Goal: Information Seeking & Learning: Learn about a topic

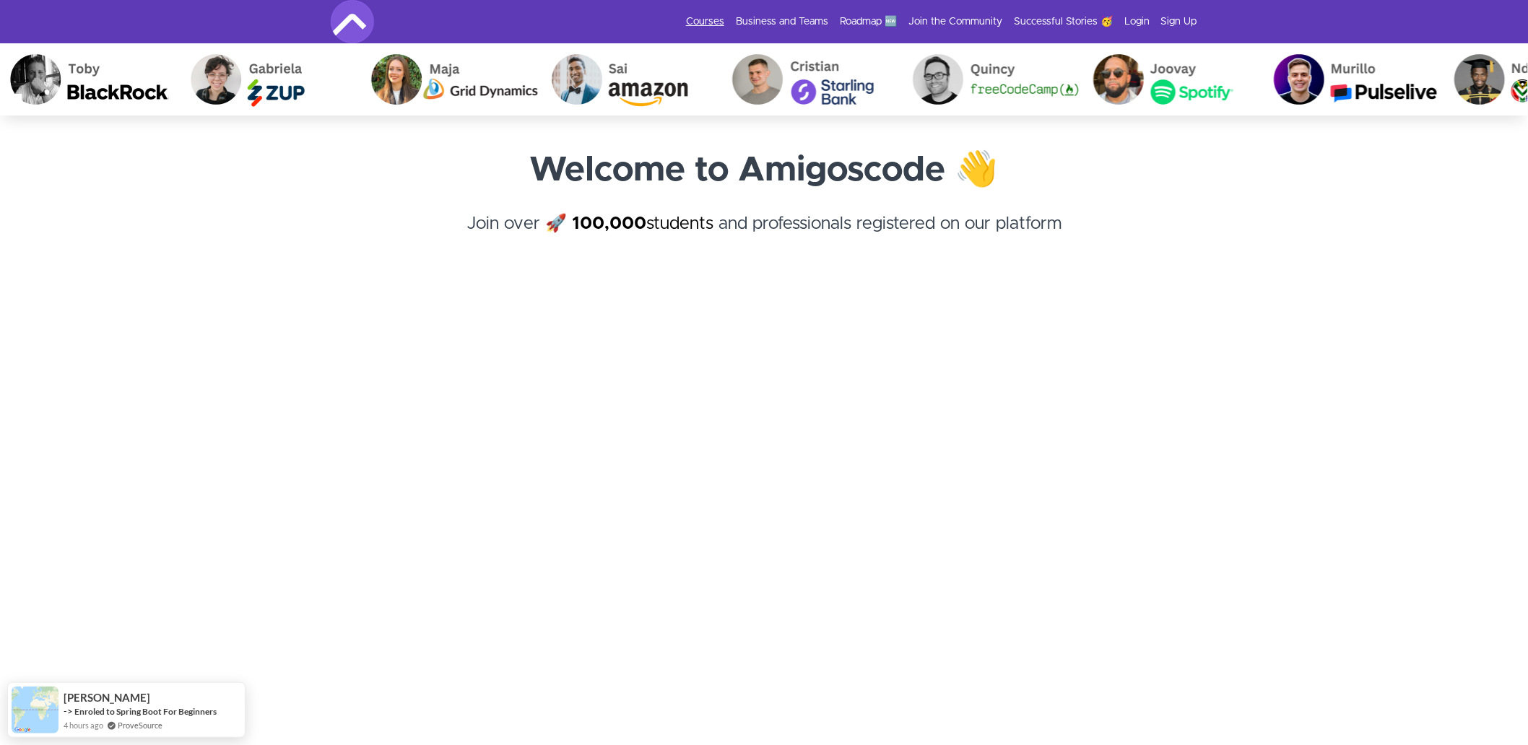
click at [708, 22] on link "Courses" at bounding box center [705, 21] width 38 height 14
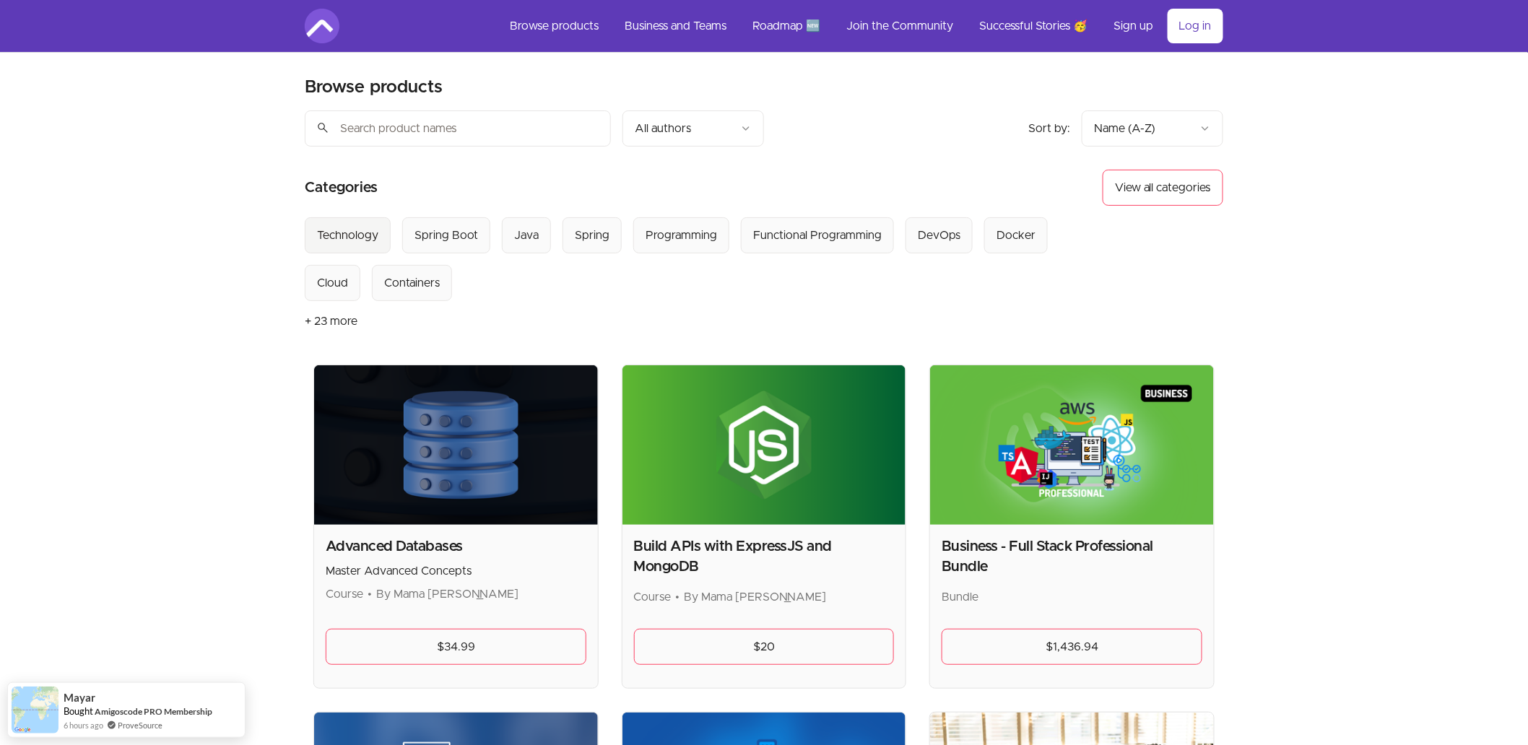
click at [334, 226] on button "Technology" at bounding box center [348, 235] width 86 height 36
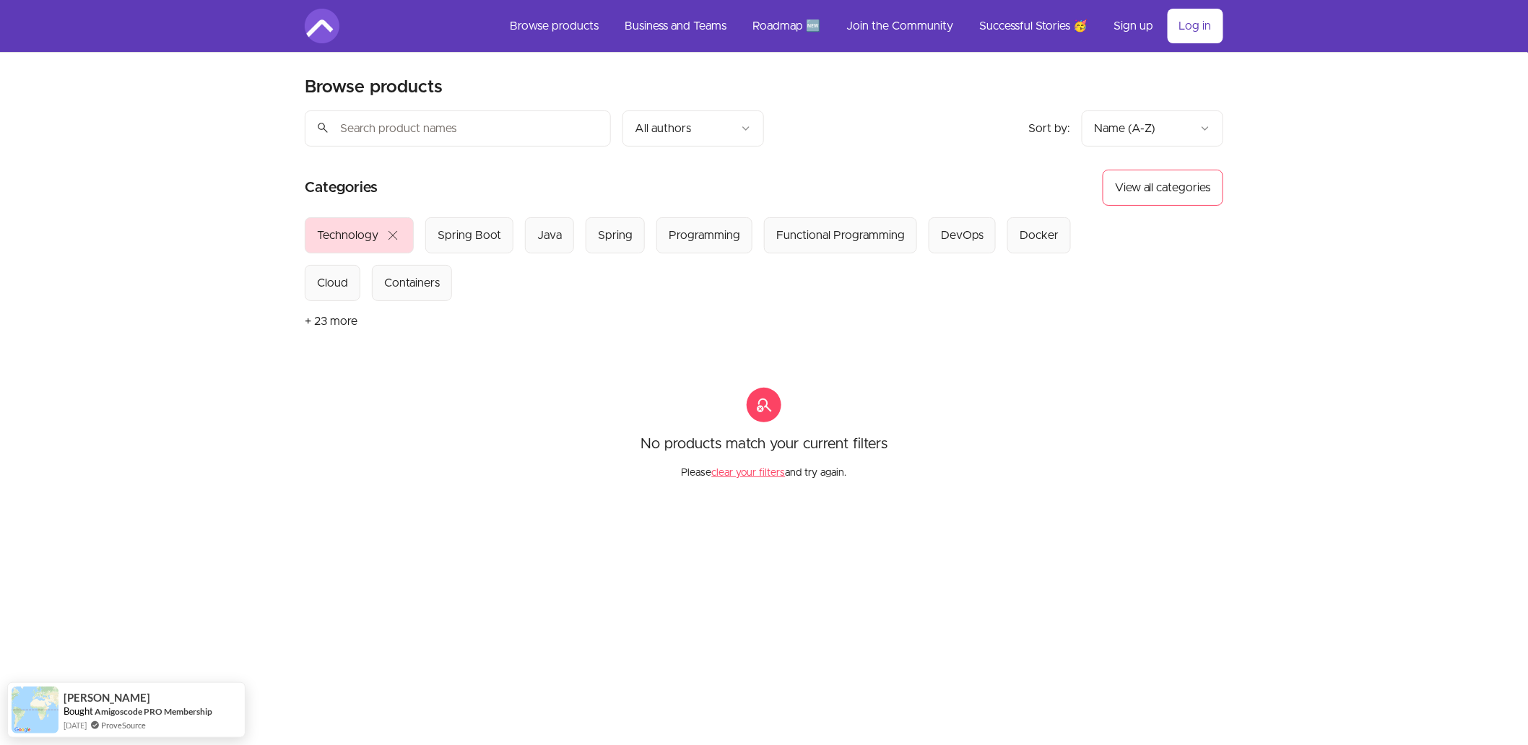
click at [394, 240] on span "close" at bounding box center [392, 235] width 17 height 17
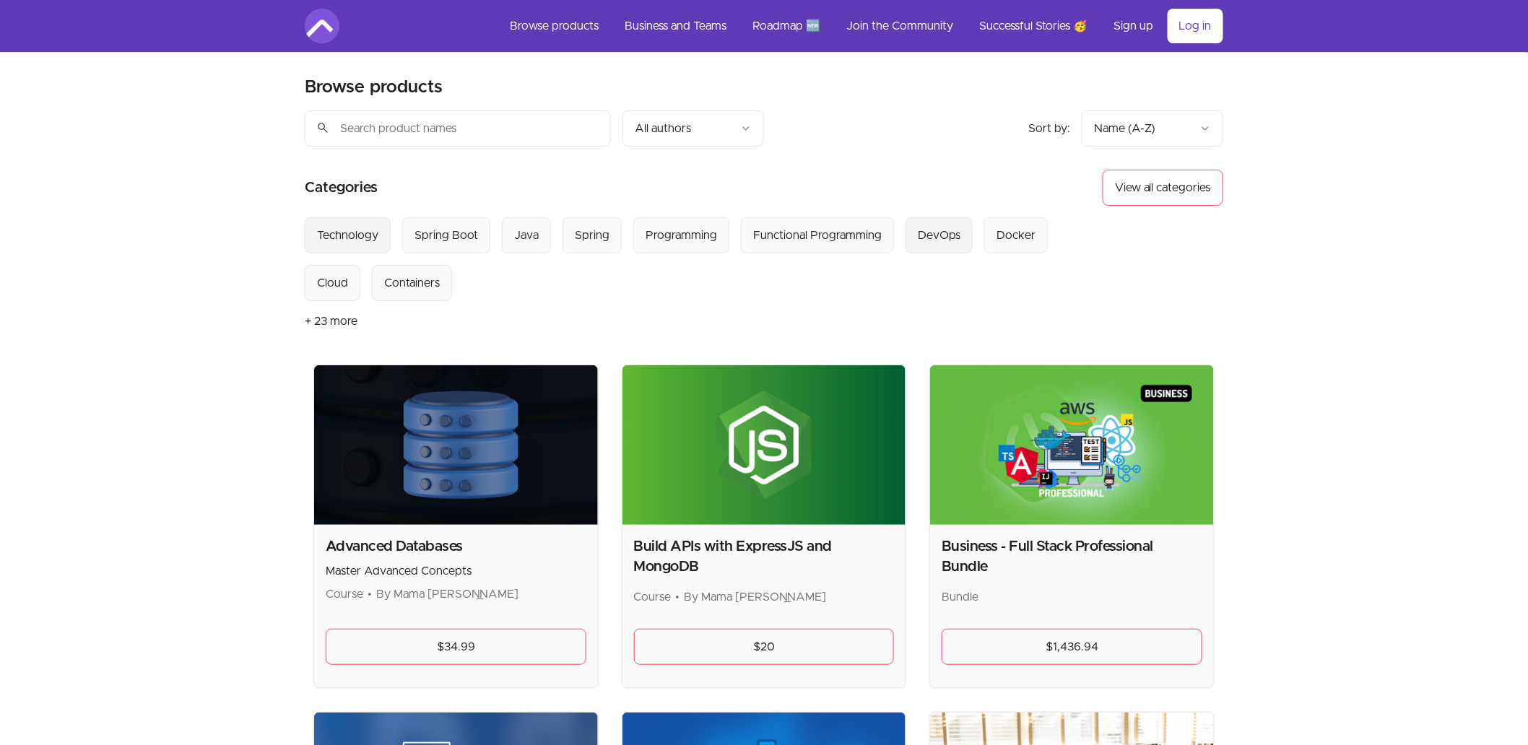
click at [919, 241] on div "DevOps" at bounding box center [939, 235] width 43 height 17
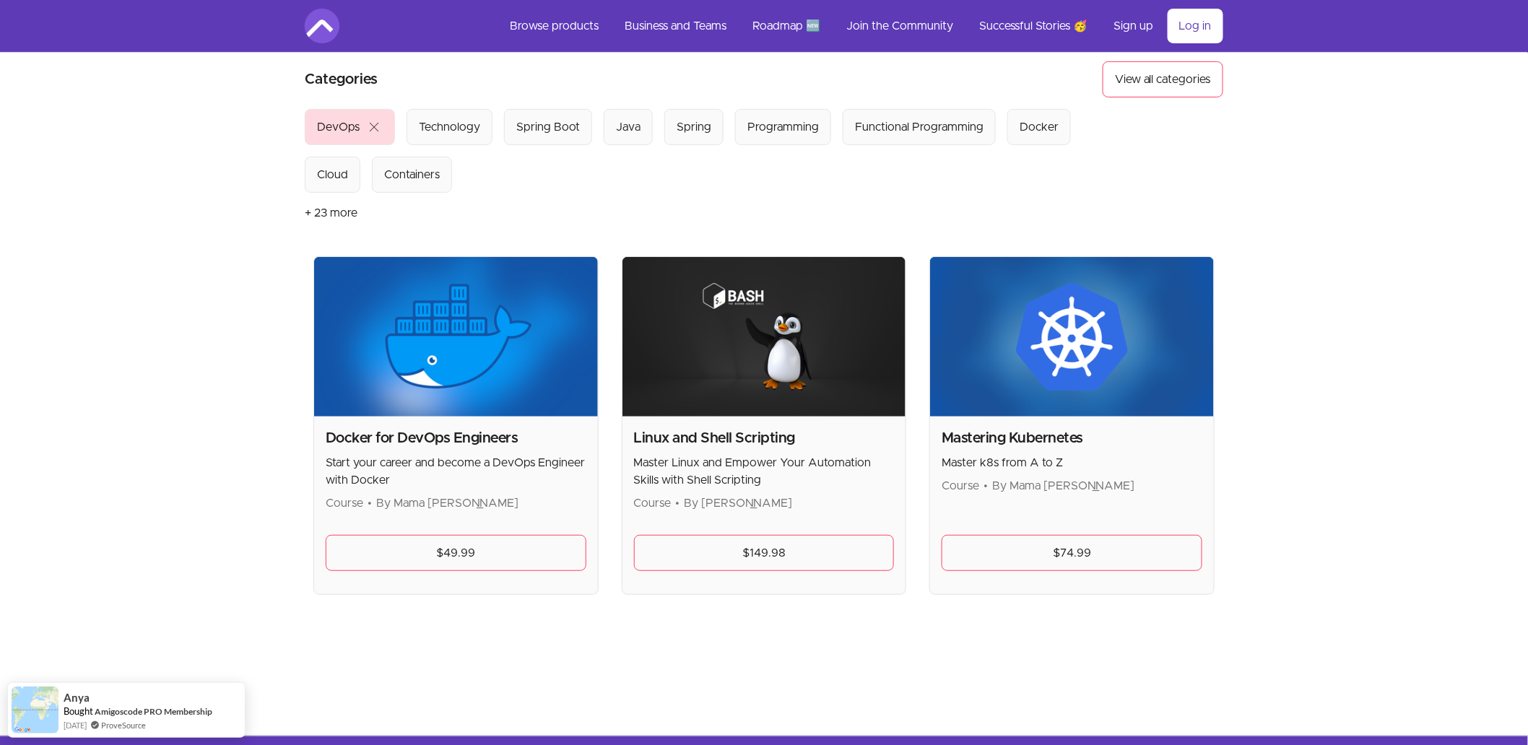
scroll to position [80, 0]
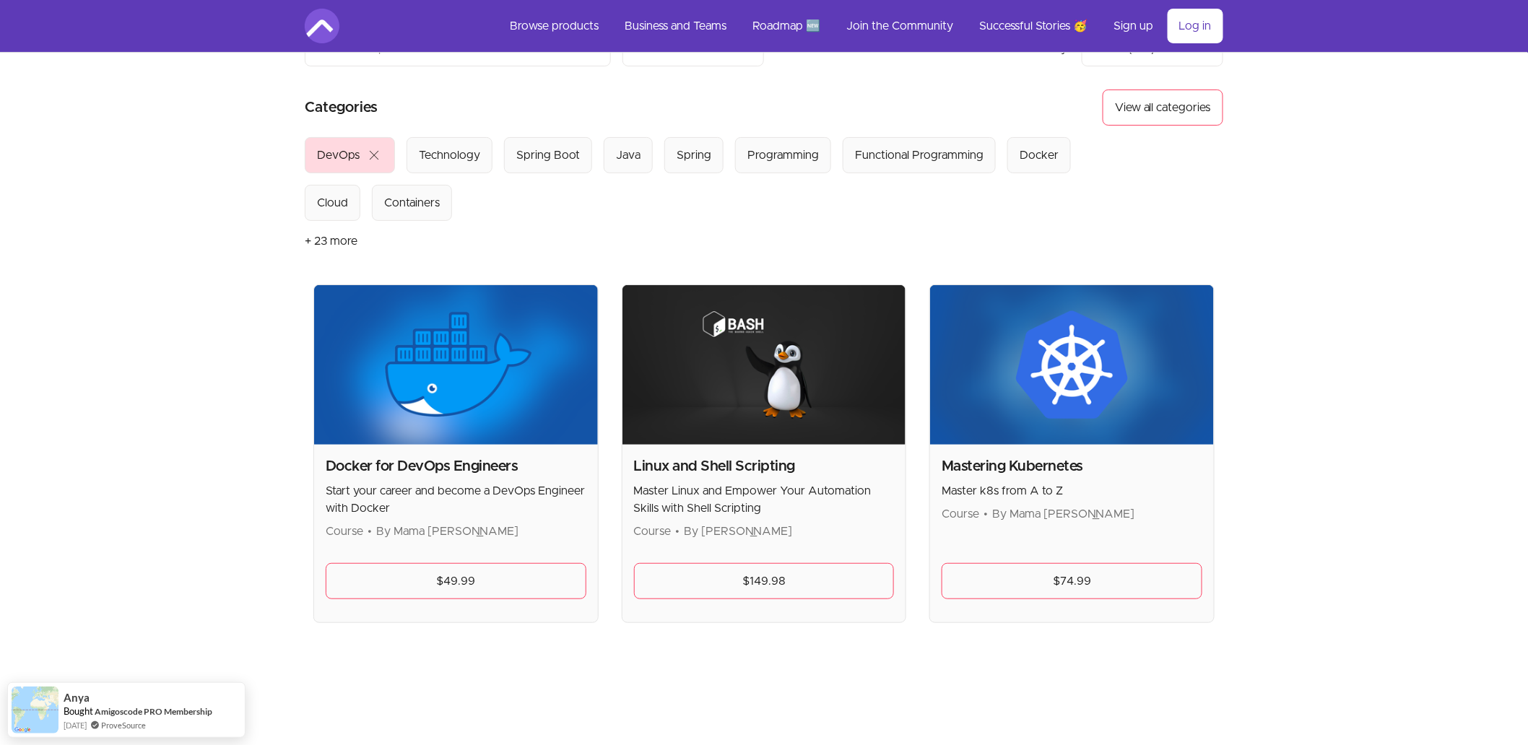
click at [373, 159] on span "close" at bounding box center [373, 155] width 17 height 17
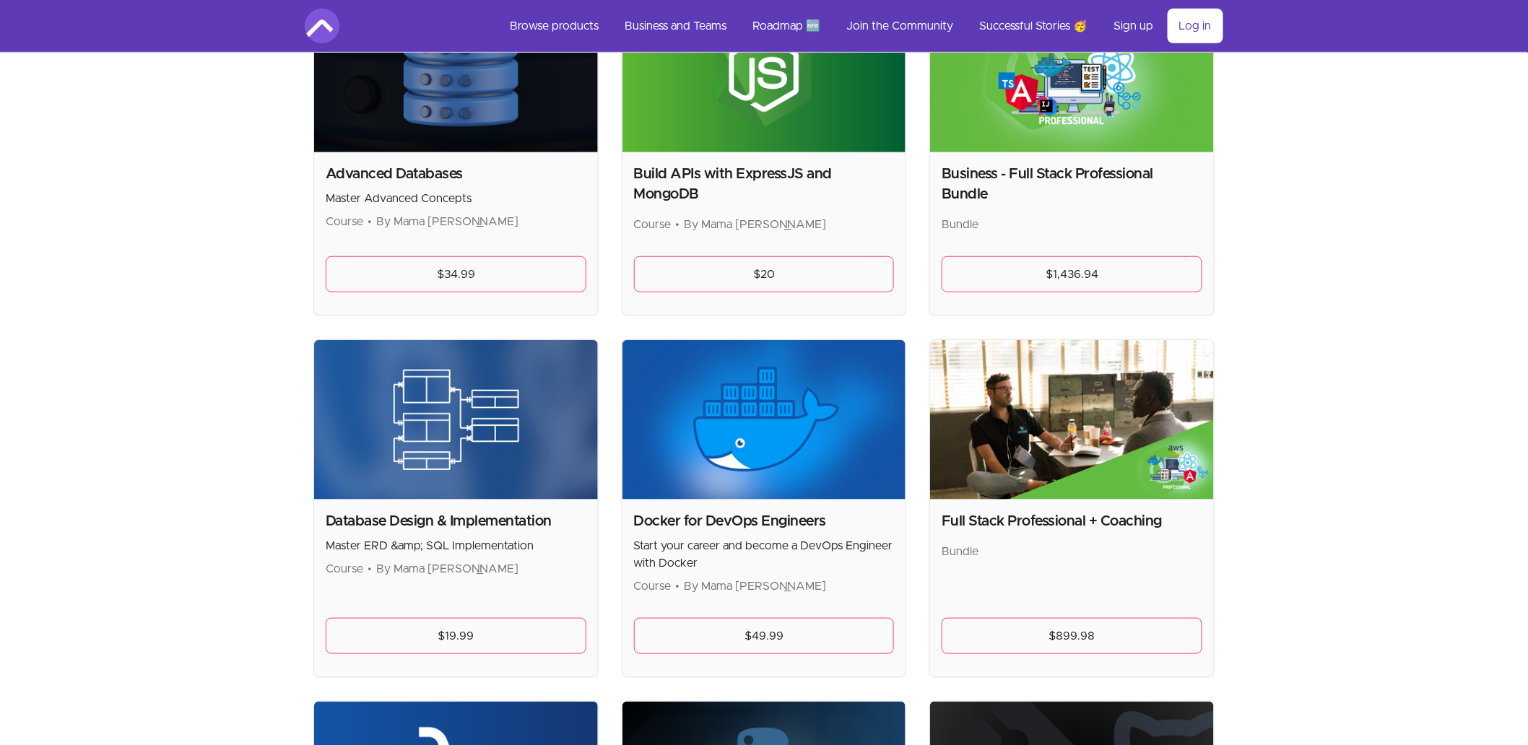
scroll to position [399, 0]
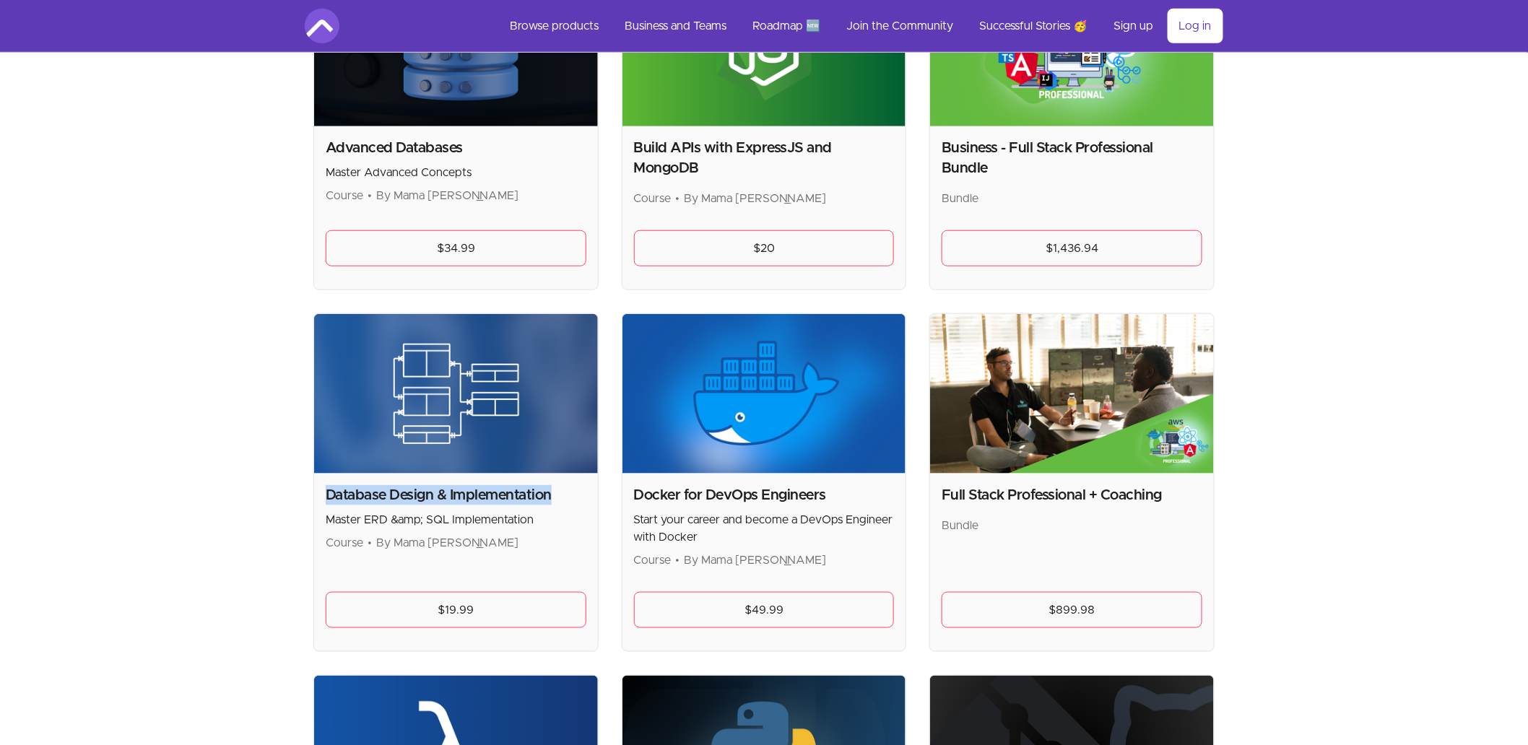
drag, startPoint x: 553, startPoint y: 493, endPoint x: 321, endPoint y: 497, distance: 231.8
click at [321, 497] on div "Database Design & Implementation Master ERD &amp; SQL Implementation Course • B…" at bounding box center [456, 563] width 284 height 178
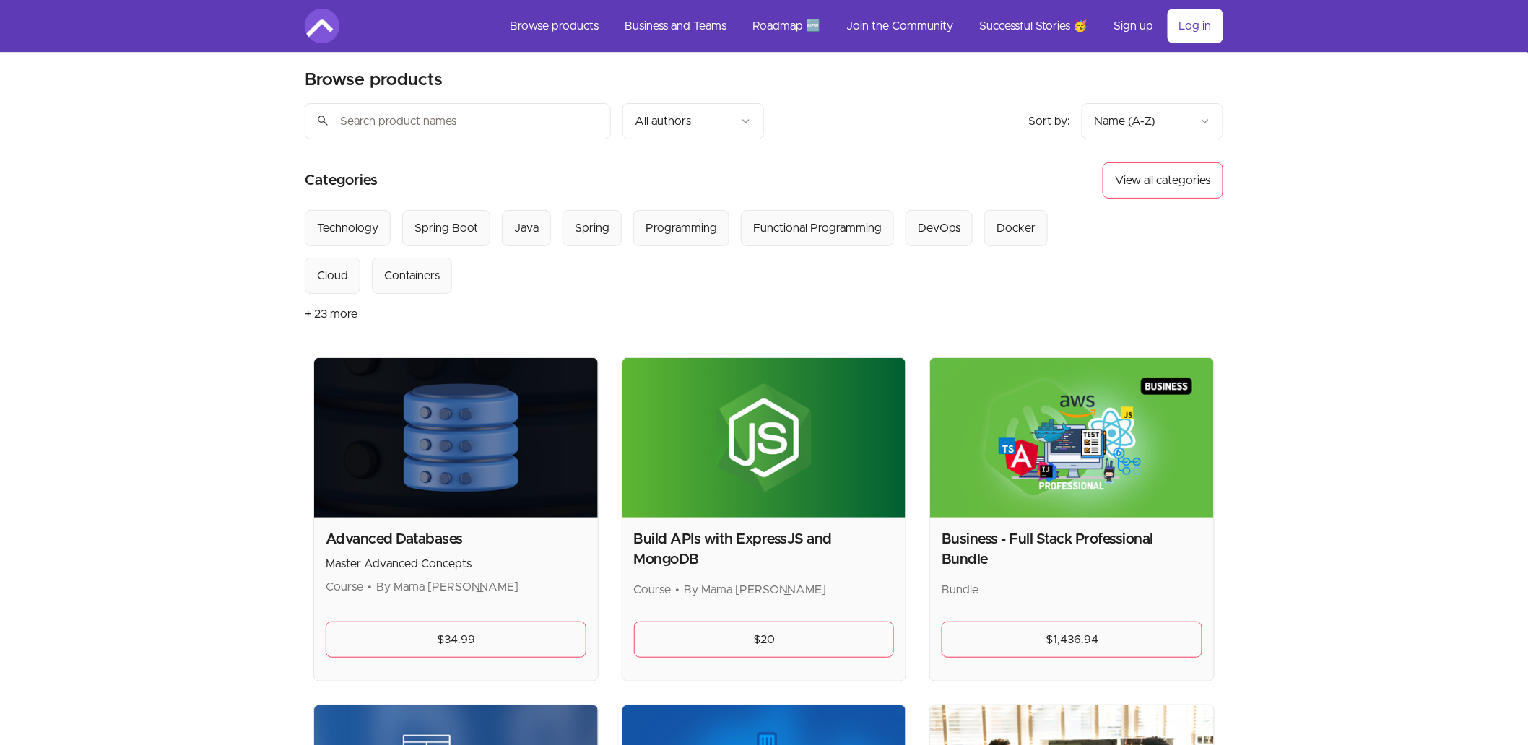
scroll to position [0, 0]
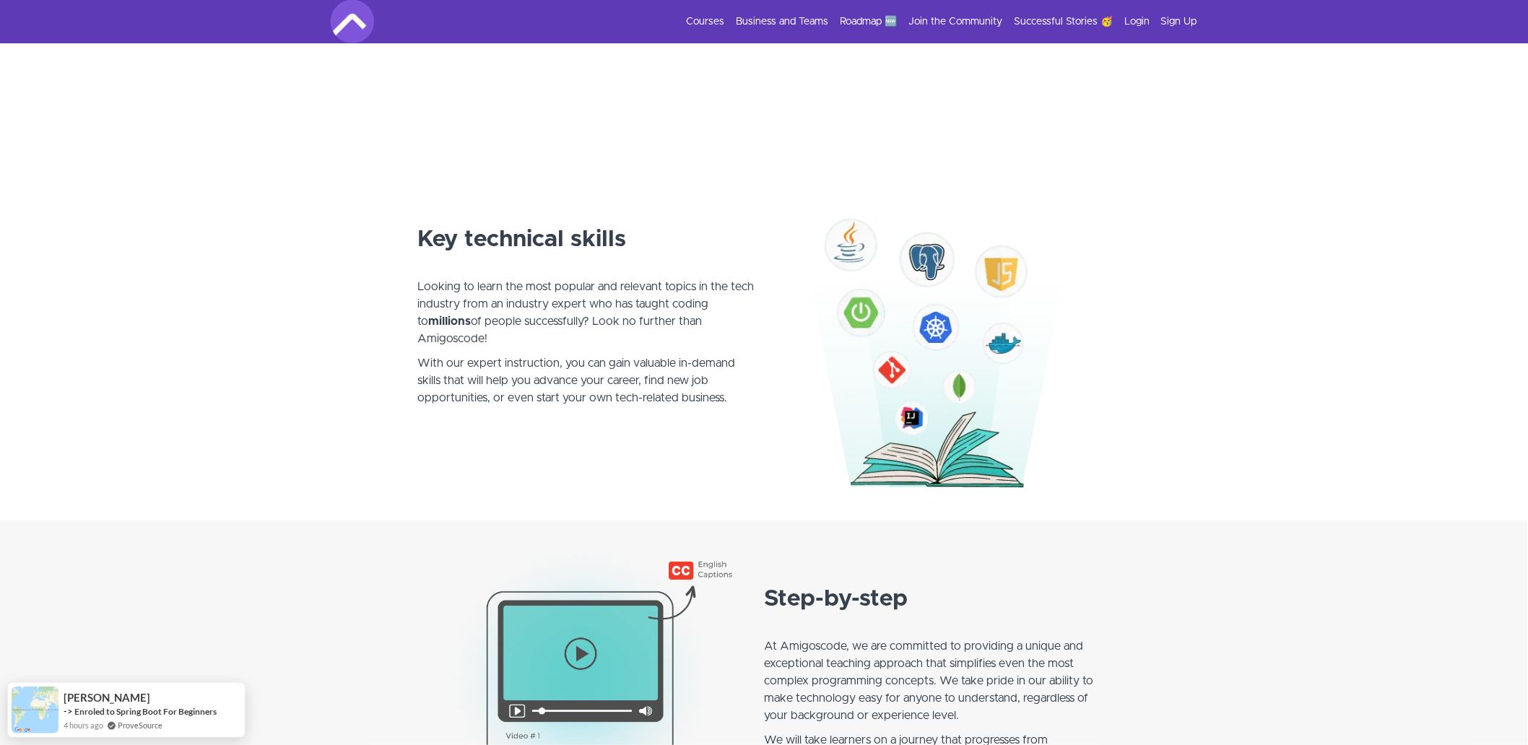
scroll to position [481, 0]
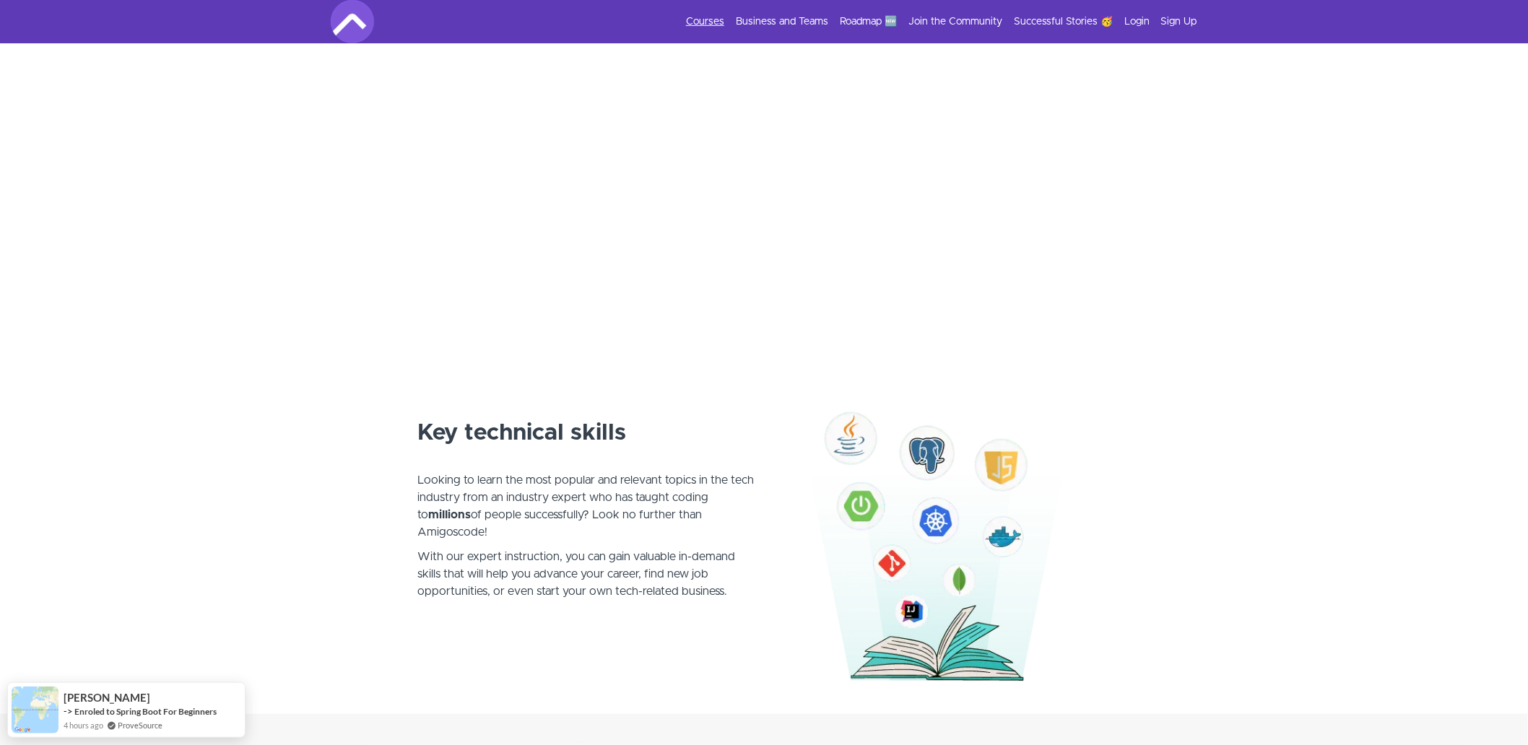
click at [702, 17] on link "Courses" at bounding box center [705, 21] width 38 height 14
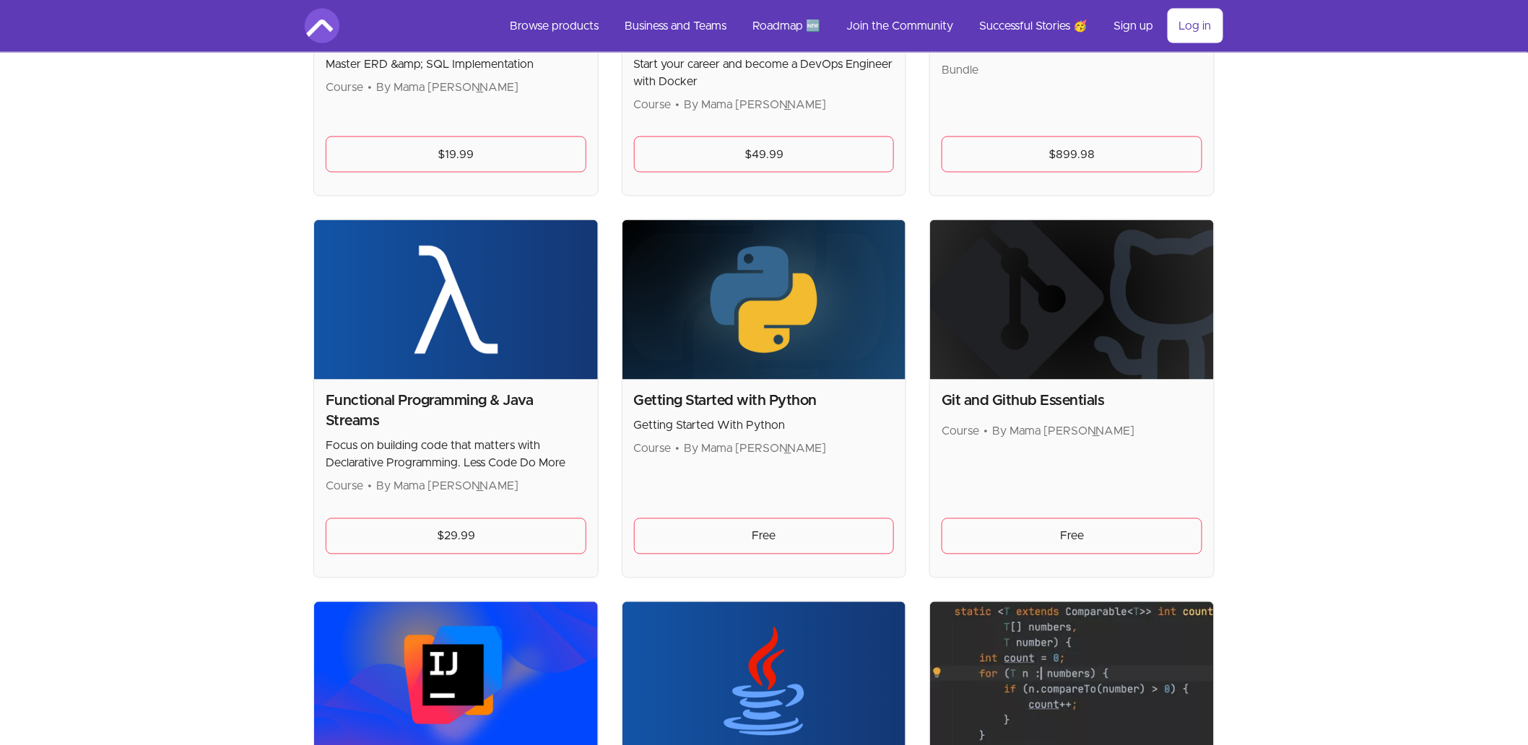
scroll to position [882, 0]
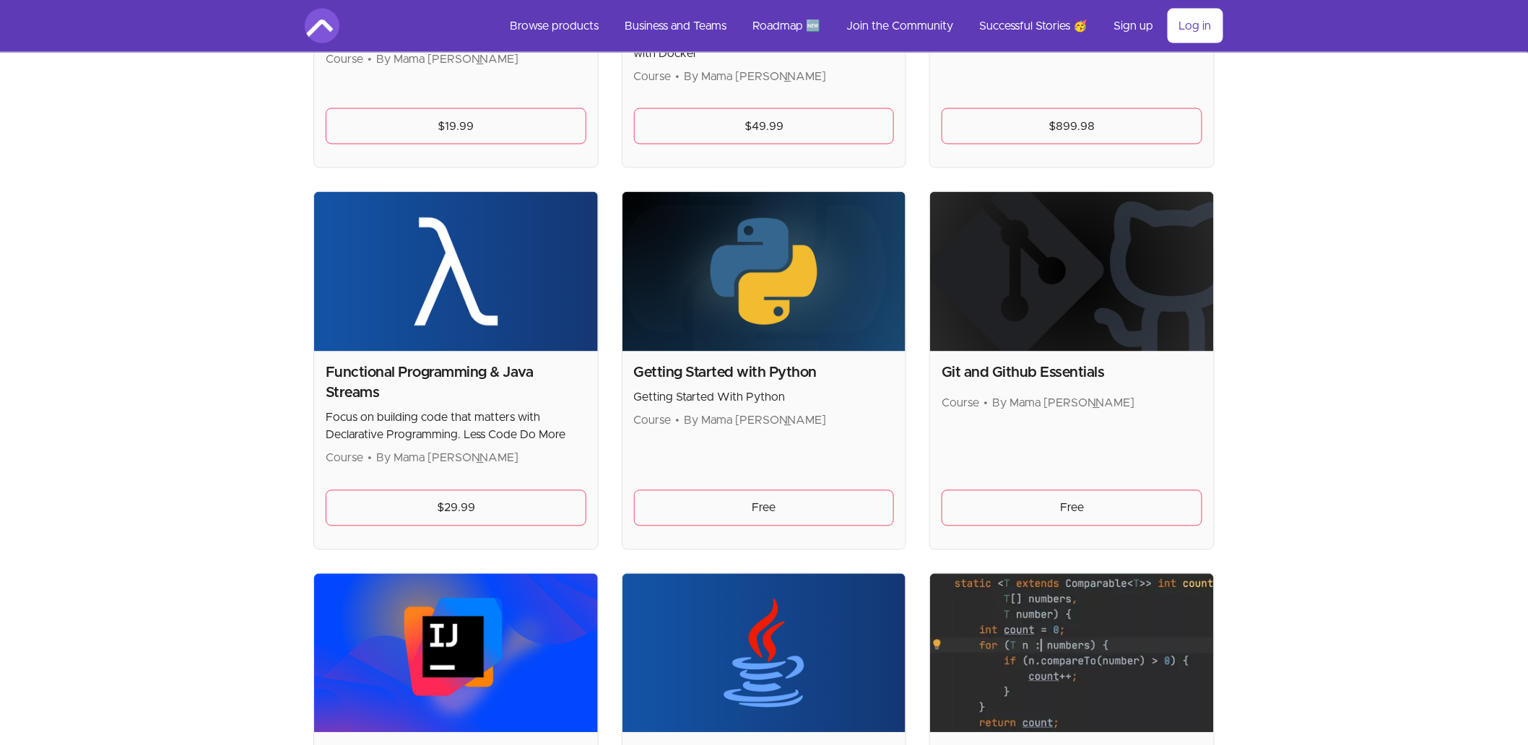
click at [752, 376] on h2 "Getting Started with Python" at bounding box center [764, 373] width 261 height 20
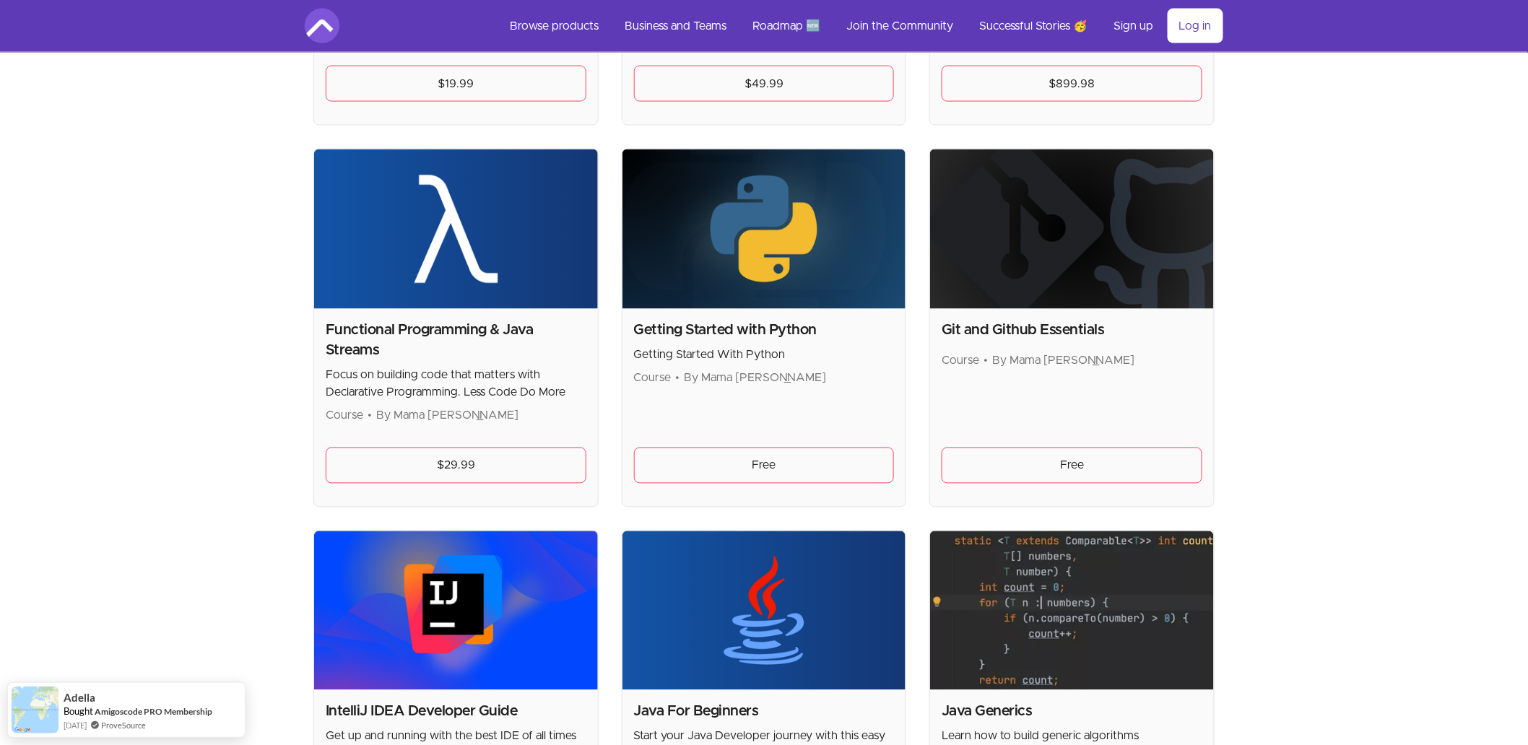
scroll to position [1043, 0]
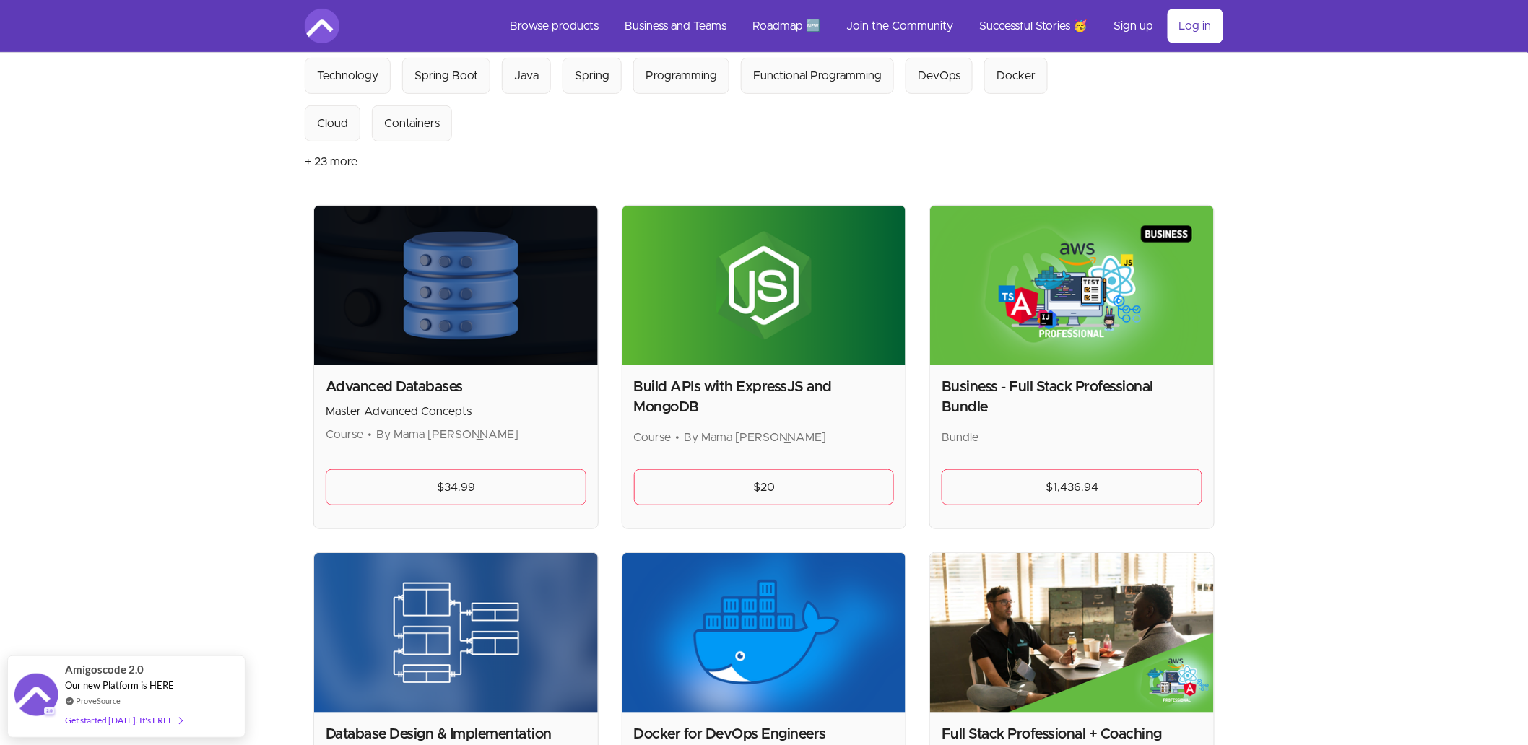
scroll to position [0, 0]
